Goal: Task Accomplishment & Management: Manage account settings

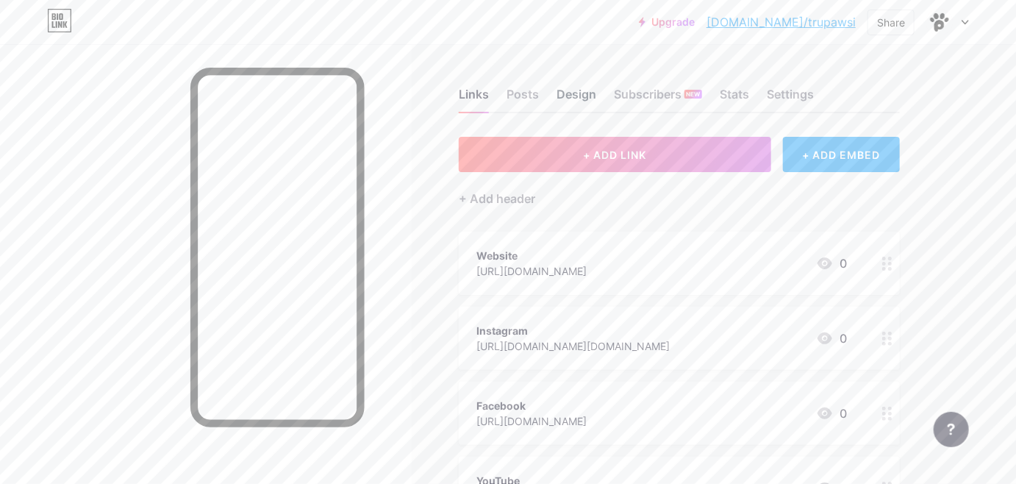
click at [568, 97] on div "Design" at bounding box center [577, 98] width 40 height 26
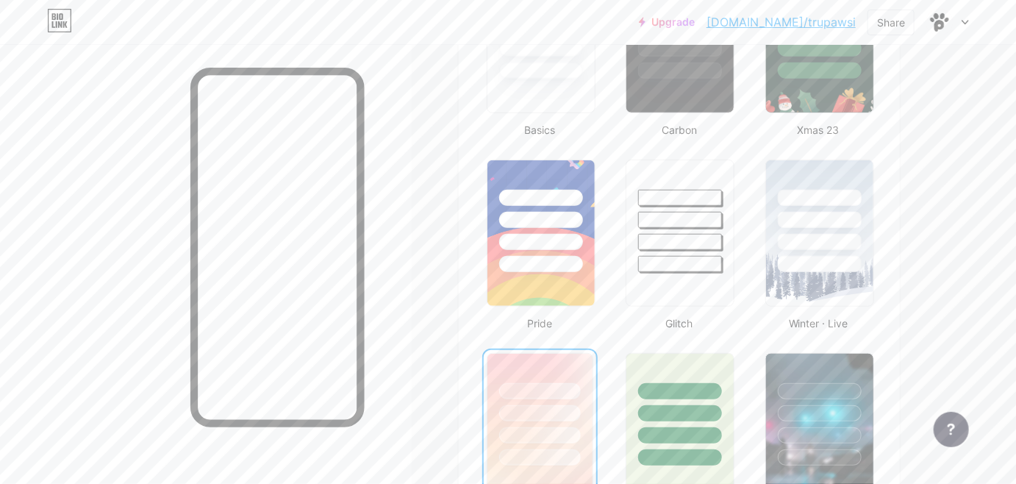
scroll to position [410, 0]
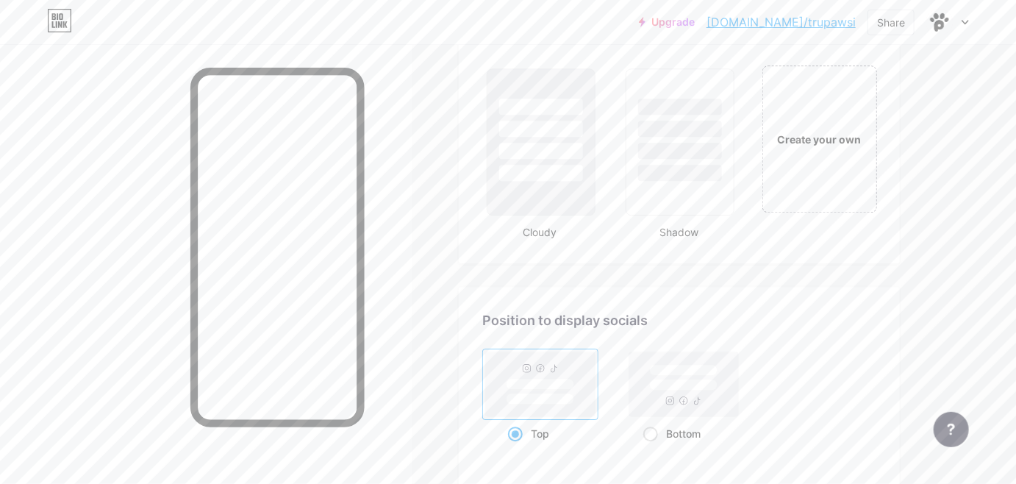
scroll to position [1696, 0]
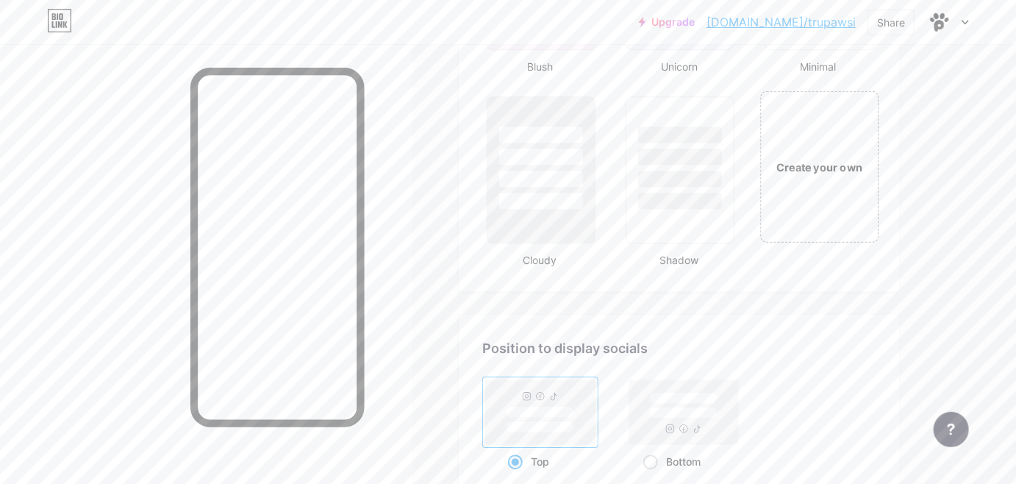
click at [808, 152] on div "Create your own" at bounding box center [819, 165] width 118 height 151
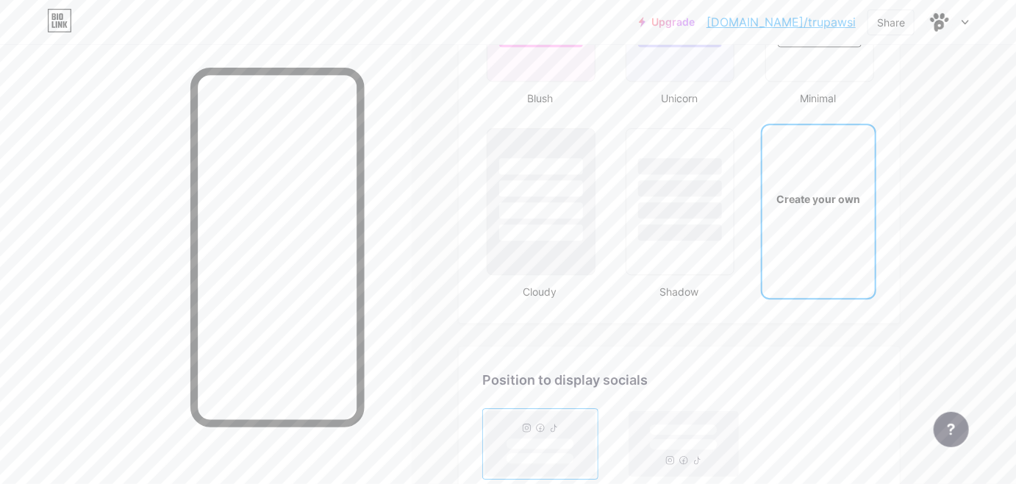
scroll to position [1664, 0]
click at [851, 205] on div "Create your own" at bounding box center [818, 199] width 112 height 147
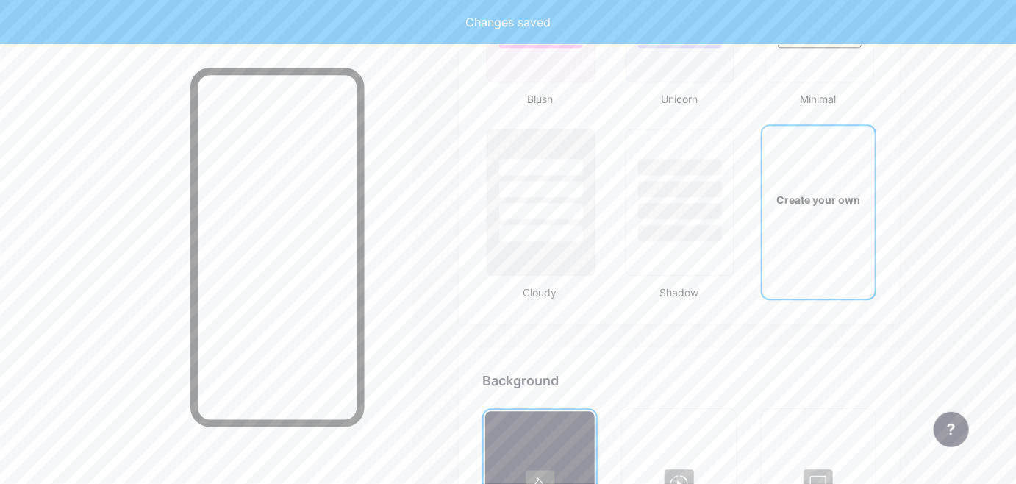
click at [801, 192] on div "Create your own" at bounding box center [818, 199] width 107 height 15
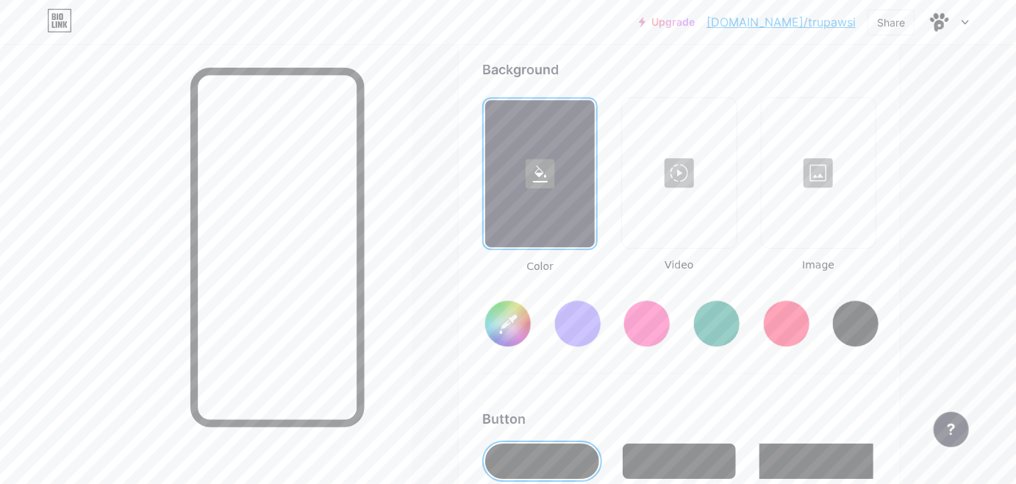
scroll to position [1980, 0]
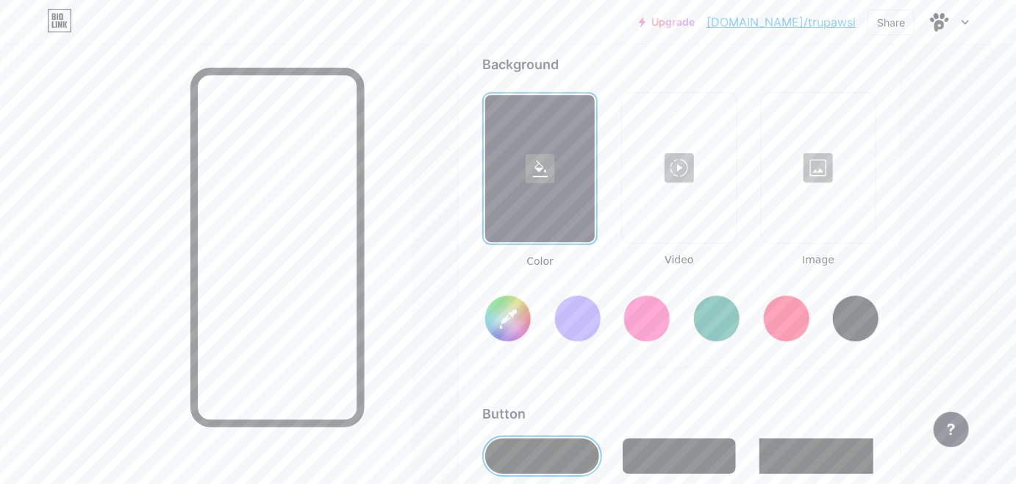
click at [827, 141] on div at bounding box center [818, 167] width 111 height 147
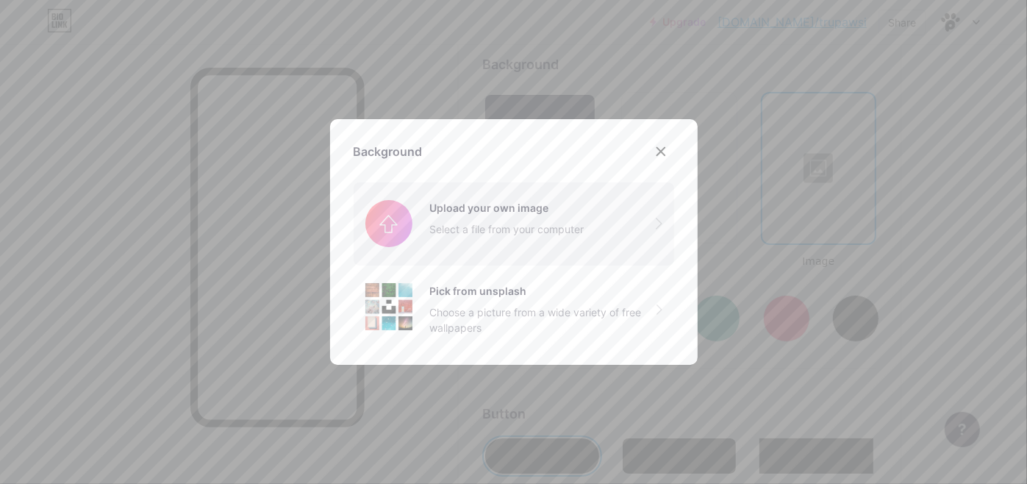
click at [551, 201] on input "file" at bounding box center [514, 223] width 321 height 82
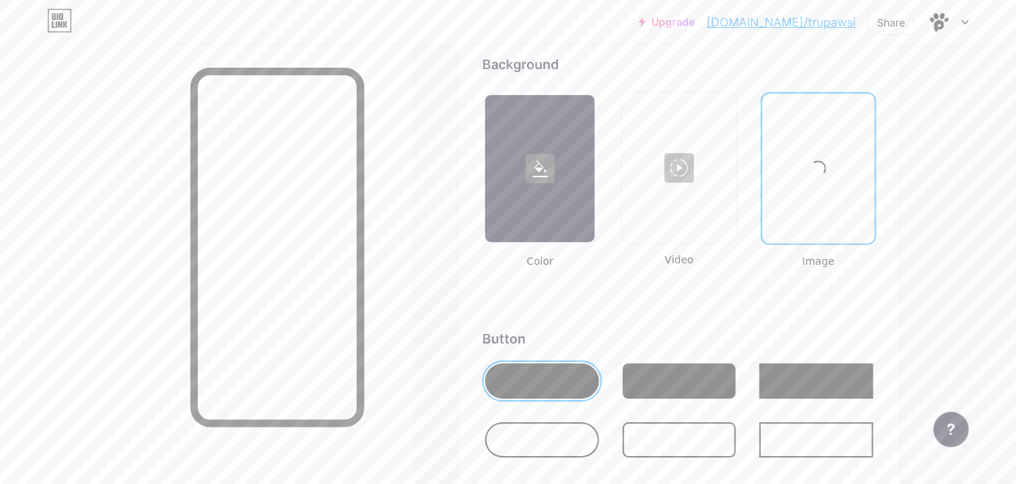
type input "#000000"
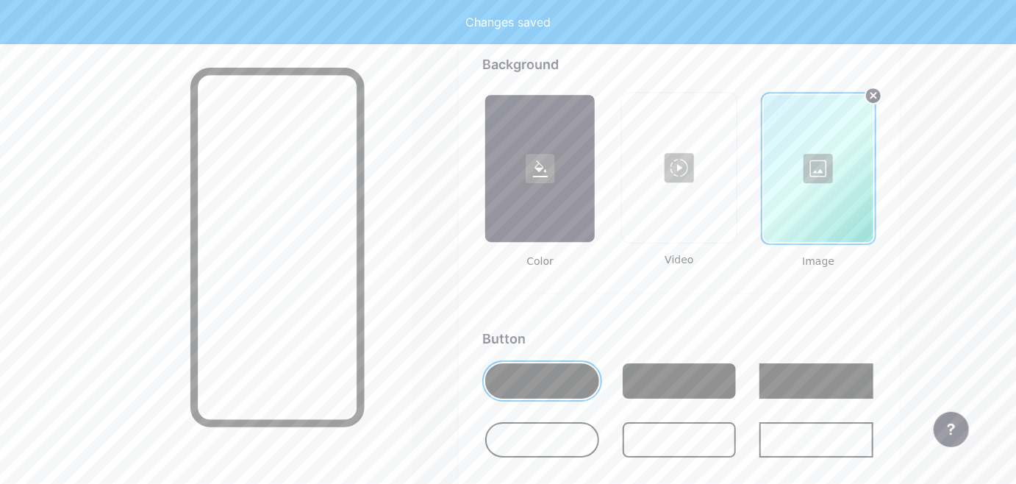
scroll to position [1948, 0]
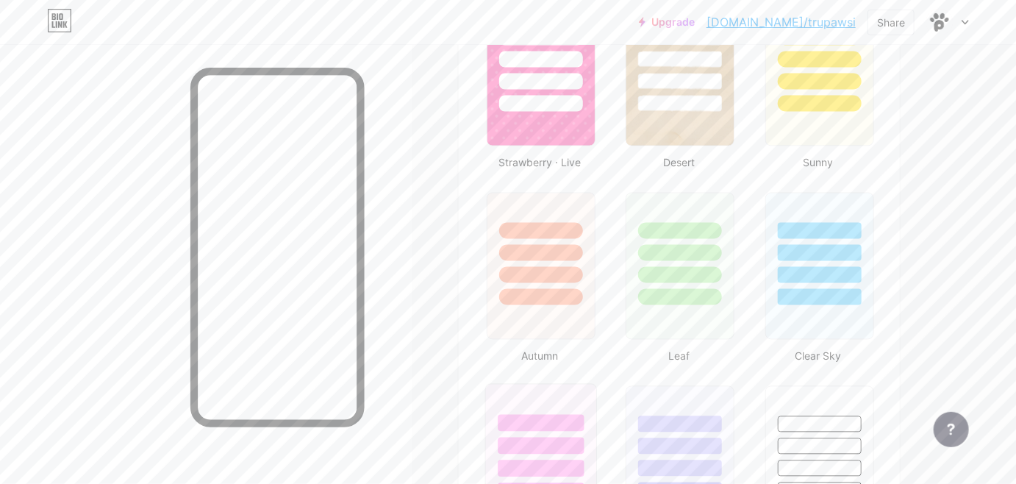
scroll to position [1215, 0]
click at [430, 167] on div "Links Posts Design Subscribers NEW Stats Settings Profile [DOMAIN_NAME] Built w…" at bounding box center [481, 489] width 962 height 3320
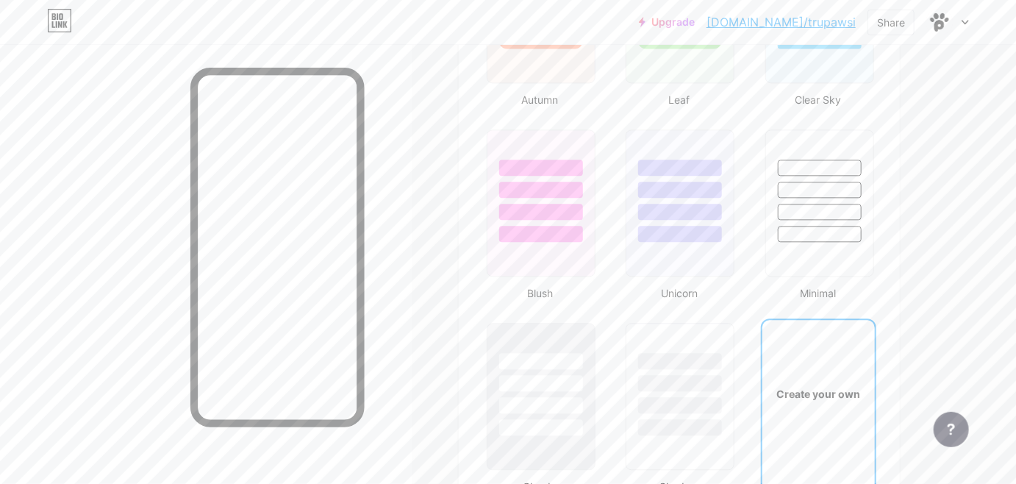
scroll to position [1458, 0]
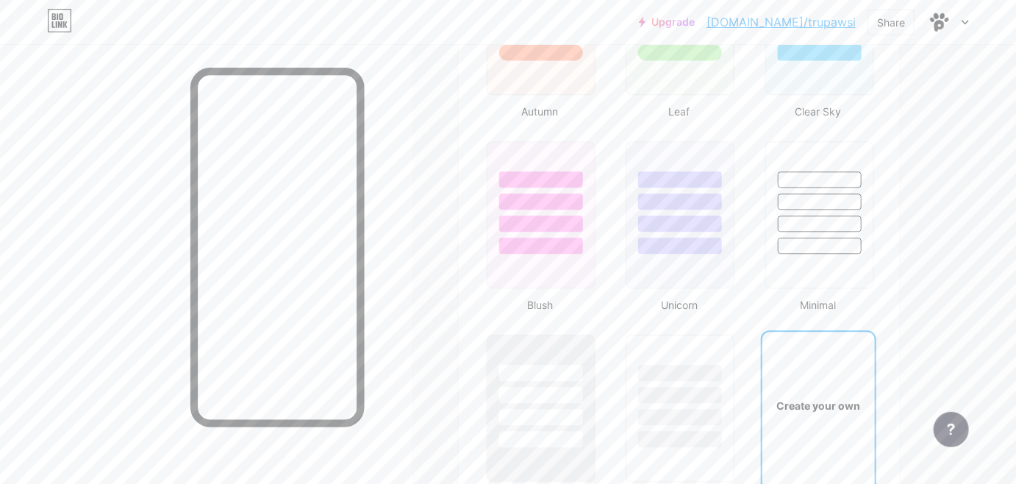
click at [442, 178] on div "Links Posts Design Subscribers NEW Stats Settings Profile [DOMAIN_NAME] Built w…" at bounding box center [481, 246] width 962 height 3320
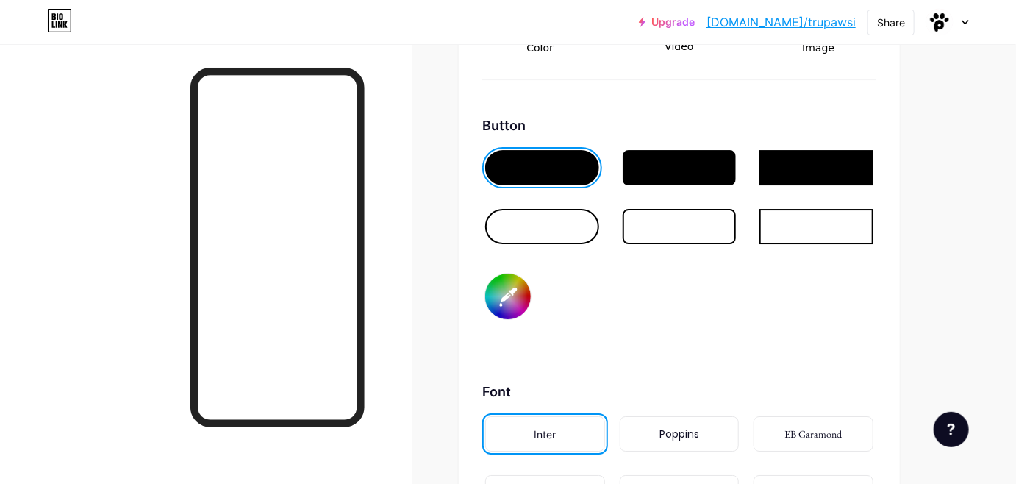
scroll to position [2218, 0]
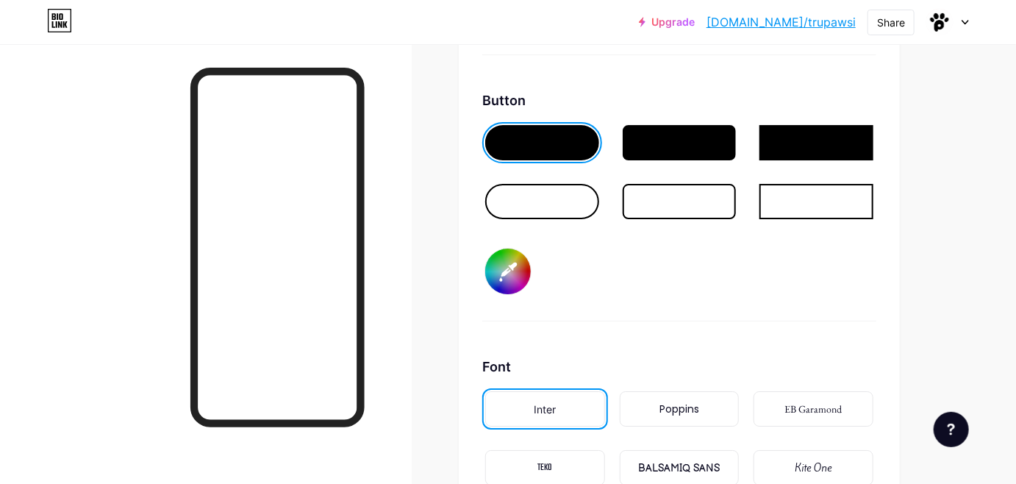
click at [501, 277] on input "#000000" at bounding box center [508, 272] width 46 height 46
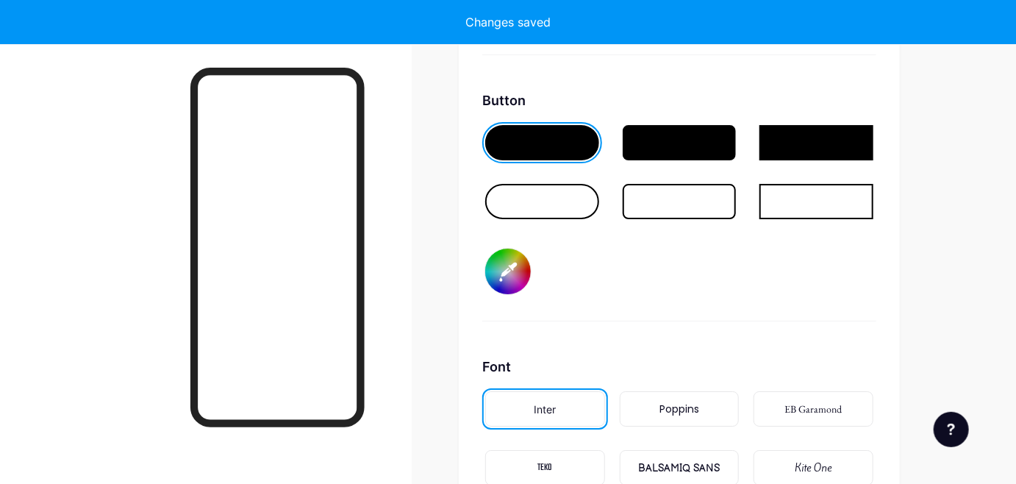
click at [484, 301] on div "Button #e6e6e6" at bounding box center [679, 205] width 394 height 231
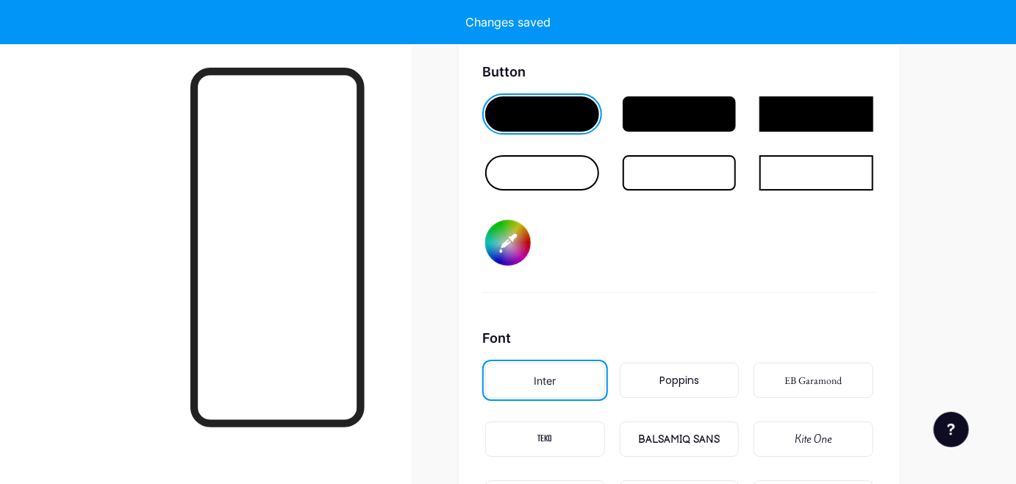
scroll to position [2250, 0]
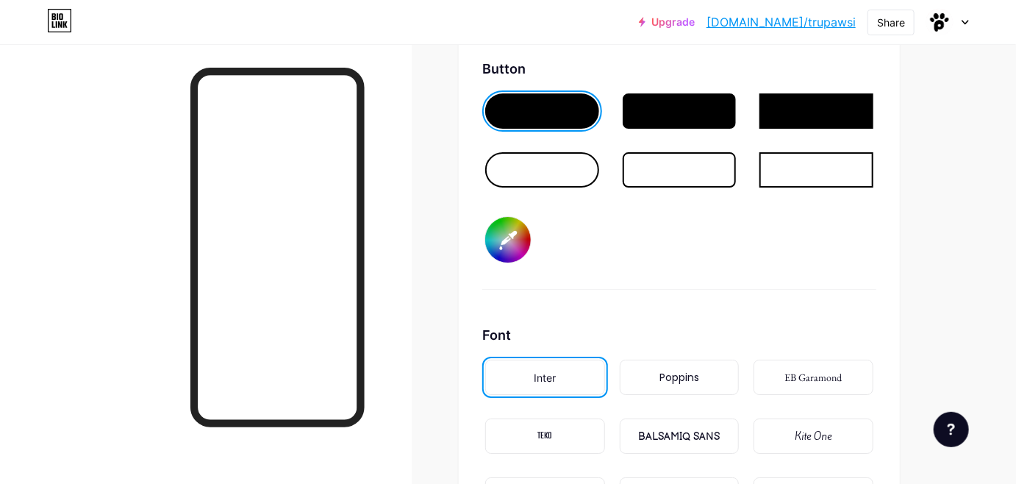
click at [508, 233] on input "#e6e6e6" at bounding box center [508, 240] width 46 height 46
click at [508, 238] on input "#e6e6e6" at bounding box center [508, 240] width 46 height 46
type input "#000000"
click at [746, 263] on div "Button #000000" at bounding box center [679, 174] width 394 height 231
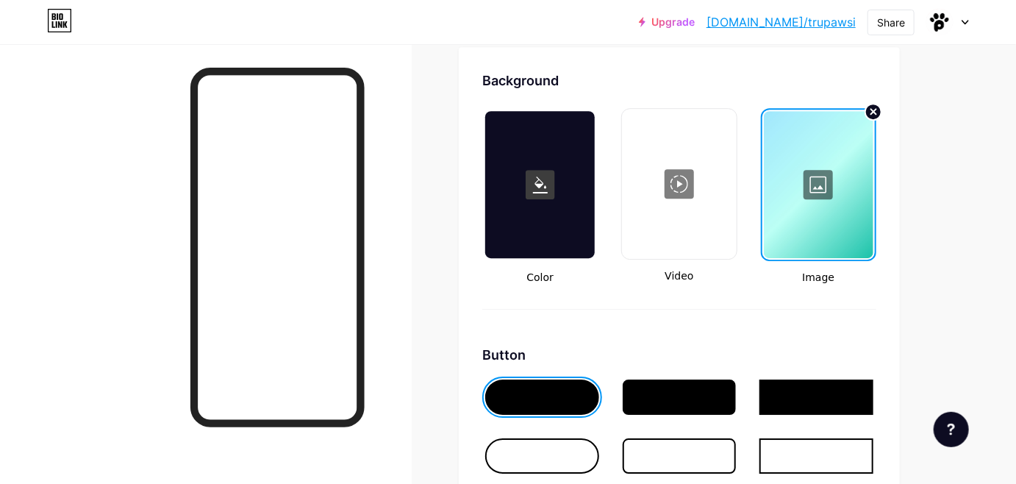
scroll to position [1949, 0]
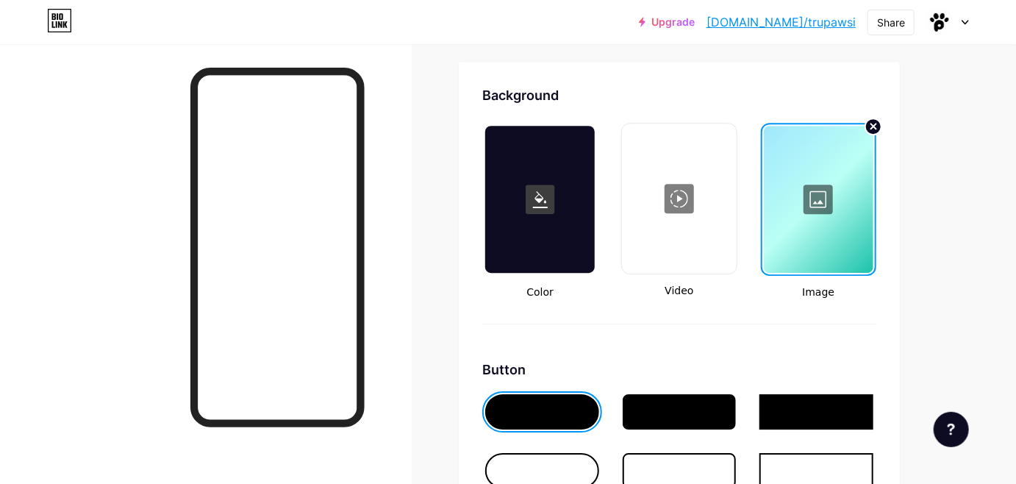
click at [805, 25] on link "[DOMAIN_NAME]/trupawsi" at bounding box center [781, 22] width 149 height 18
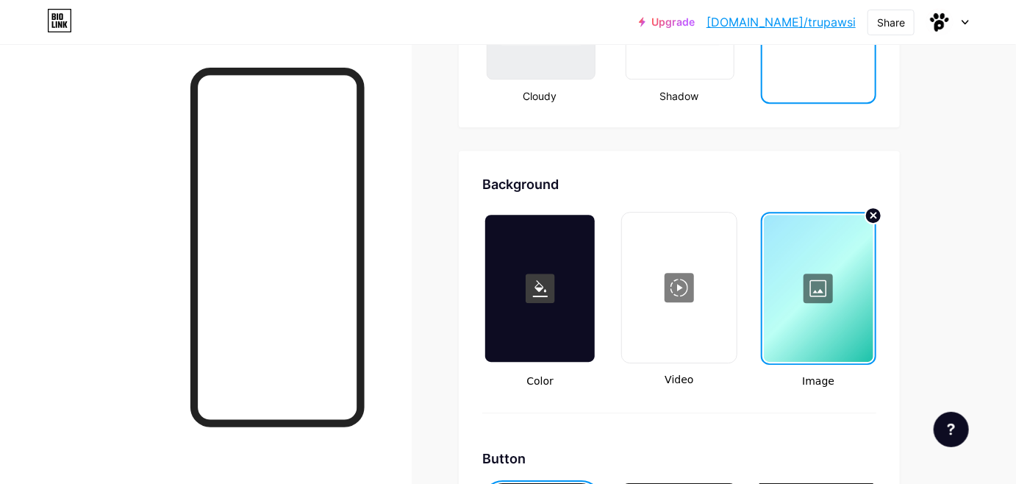
scroll to position [1855, 0]
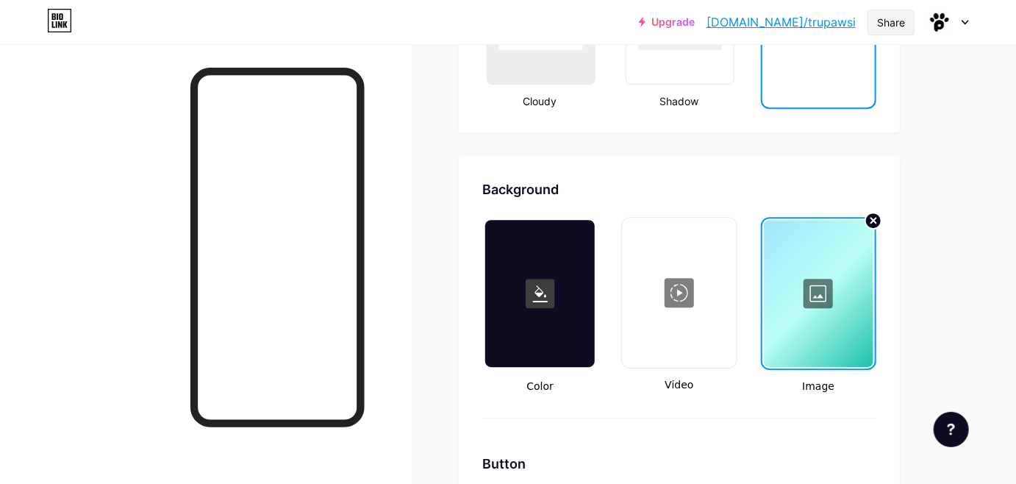
click at [878, 16] on div "Share" at bounding box center [891, 22] width 28 height 15
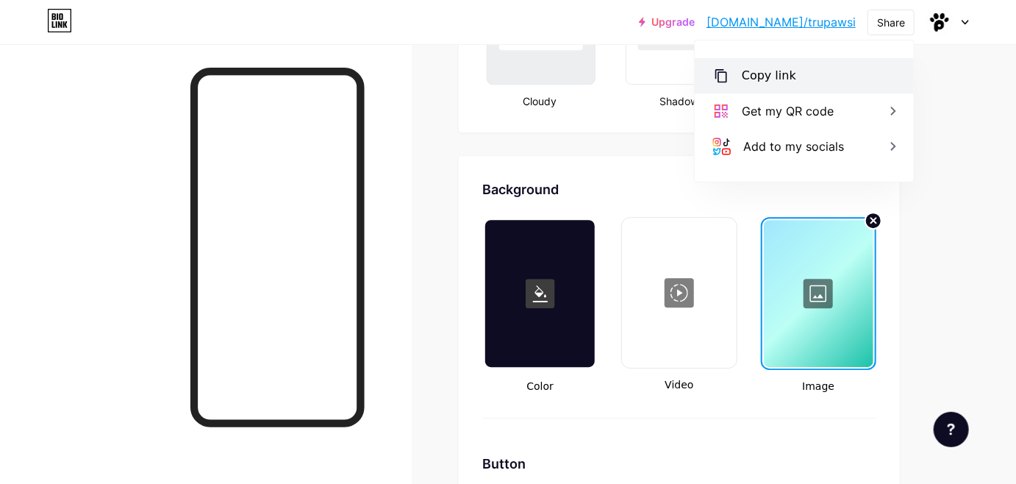
click at [751, 77] on div "Copy link" at bounding box center [769, 76] width 54 height 18
